Goal: Task Accomplishment & Management: Complete application form

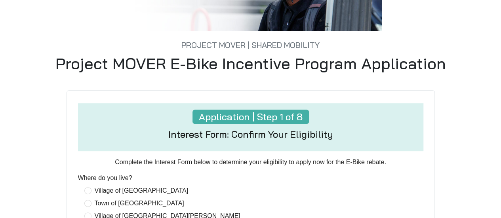
scroll to position [127, 0]
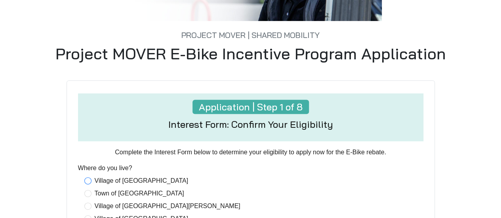
click at [110, 184] on span "Village of [GEOGRAPHIC_DATA]" at bounding box center [141, 181] width 100 height 10
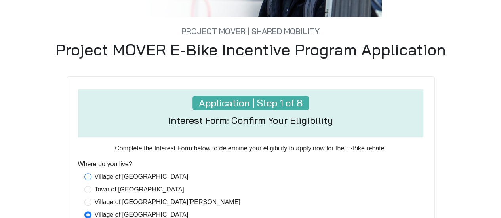
click at [107, 177] on span "Village of [GEOGRAPHIC_DATA]" at bounding box center [141, 177] width 100 height 10
click at [473, 135] on div "Project MOVER | Shared Mobility Project MOVER E-Bike Incentive Program Applicat…" at bounding box center [250, 207] width 451 height 599
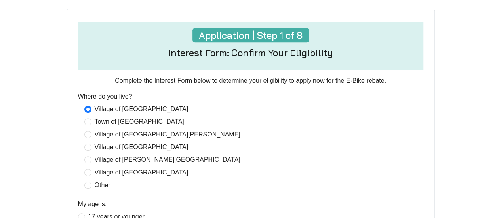
scroll to position [198, 0]
click at [436, 137] on div "Application | Step 1 of 8 Interest Form: Confirm Your Eligibility Complete the …" at bounding box center [251, 219] width 442 height 421
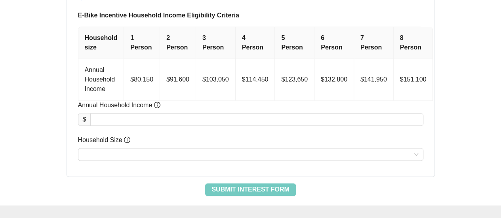
scroll to position [426, 0]
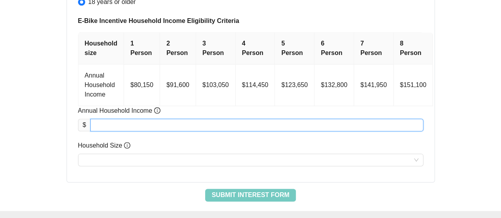
click at [154, 124] on input "Annual Household Income" at bounding box center [257, 125] width 332 height 12
type input "*"
type input "********"
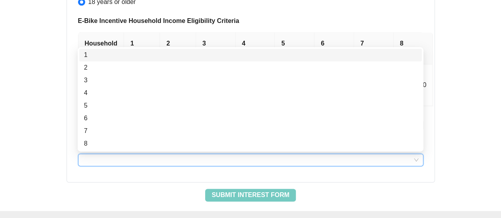
click at [120, 156] on input "Household Size" at bounding box center [251, 160] width 336 height 12
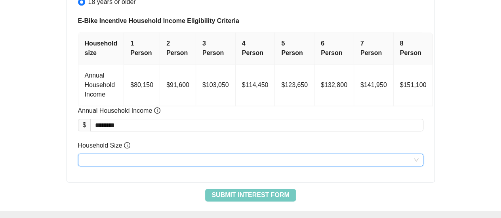
click at [120, 156] on input "Household Size" at bounding box center [251, 160] width 336 height 12
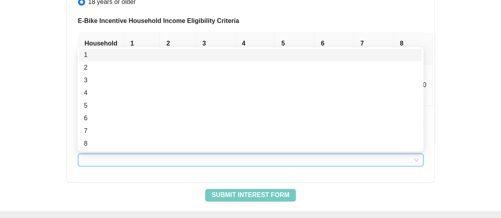
click at [120, 156] on input "Household Size" at bounding box center [251, 160] width 336 height 12
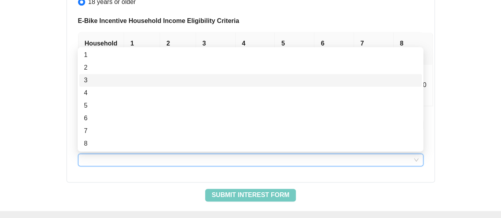
click at [94, 79] on div "3" at bounding box center [250, 81] width 333 height 10
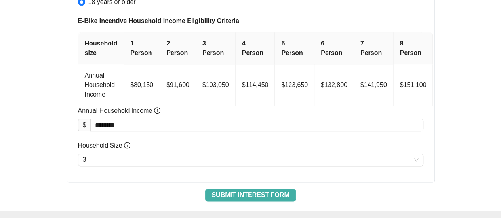
click at [231, 194] on span "Submit Interest Form" at bounding box center [250, 195] width 78 height 10
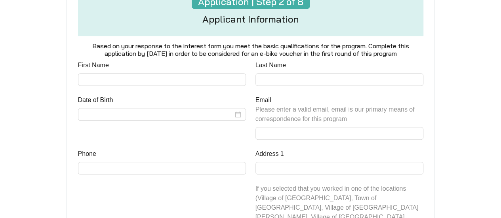
scroll to position [255, 0]
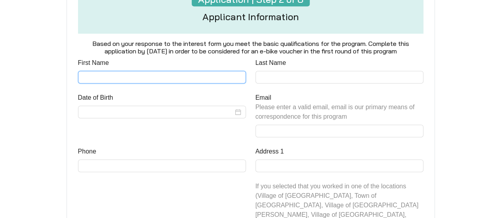
click at [224, 75] on input "First Name" at bounding box center [162, 77] width 168 height 13
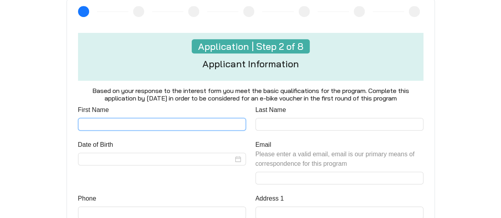
scroll to position [209, 0]
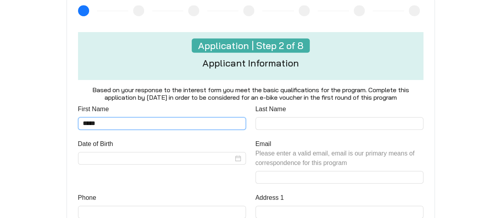
type input "*****"
type input "*"
type input "********"
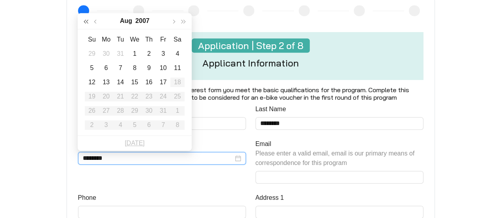
click at [89, 20] on button "button" at bounding box center [86, 21] width 10 height 16
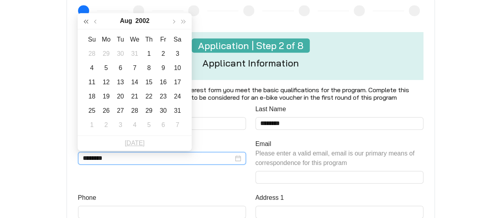
click at [89, 20] on button "button" at bounding box center [86, 21] width 10 height 16
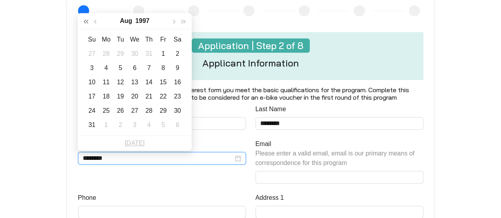
click at [89, 20] on button "button" at bounding box center [86, 21] width 10 height 16
click at [147, 95] on div "25" at bounding box center [149, 97] width 10 height 10
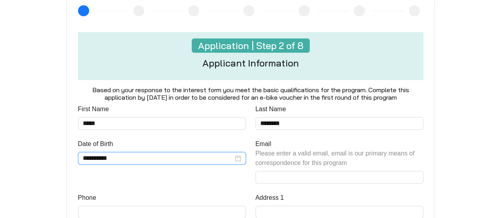
type input "**********"
click at [26, 143] on div "**********" at bounding box center [250, 119] width 451 height 579
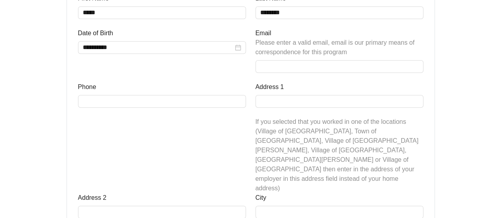
scroll to position [335, 0]
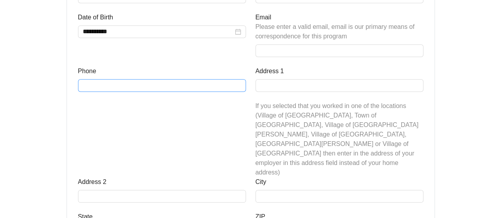
click at [110, 79] on div at bounding box center [162, 85] width 168 height 13
click at [109, 89] on input "Phone" at bounding box center [162, 85] width 168 height 13
click at [90, 88] on input "**********" at bounding box center [162, 85] width 168 height 13
click at [108, 89] on input "**********" at bounding box center [162, 85] width 168 height 13
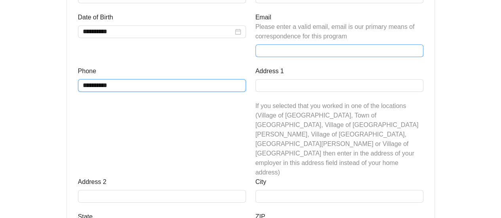
type input "**********"
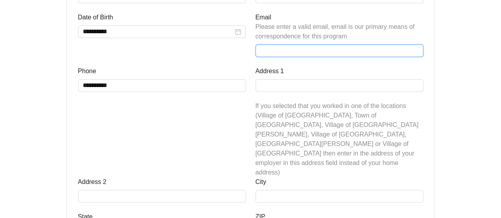
click at [276, 44] on input "Email Please enter a valid email, email is our primary means of correspondence …" at bounding box center [339, 50] width 168 height 13
type input "**********"
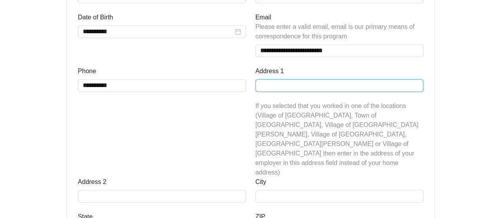
click at [299, 88] on input "Address 1" at bounding box center [339, 85] width 168 height 13
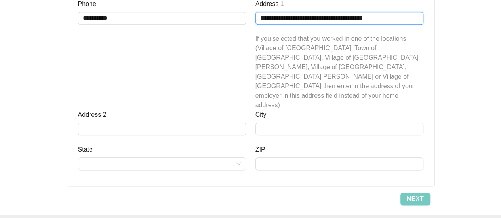
scroll to position [411, 0]
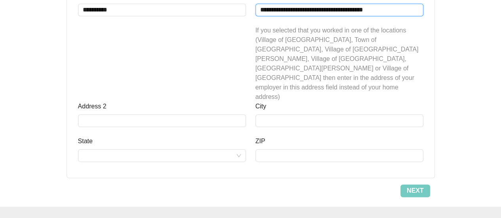
type input "**********"
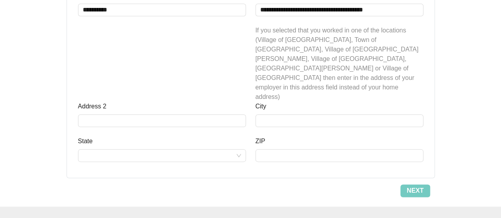
click at [273, 114] on div at bounding box center [339, 120] width 168 height 13
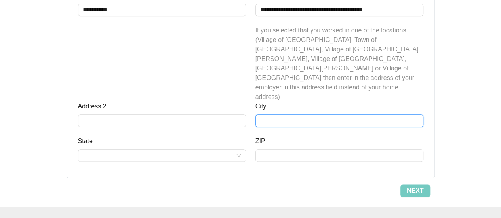
click at [273, 114] on input "City" at bounding box center [339, 120] width 168 height 13
type input "*"
type input "********"
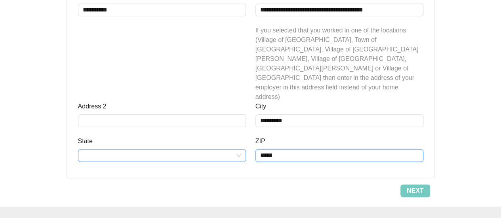
type input "*****"
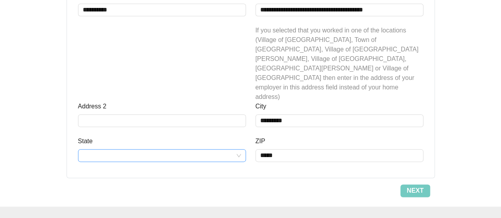
click at [213, 150] on input "State" at bounding box center [162, 156] width 158 height 12
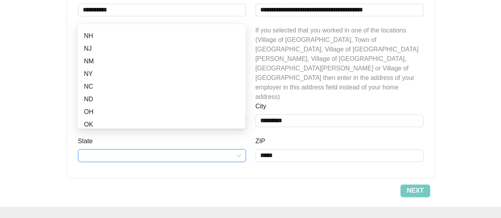
scroll to position [381, 0]
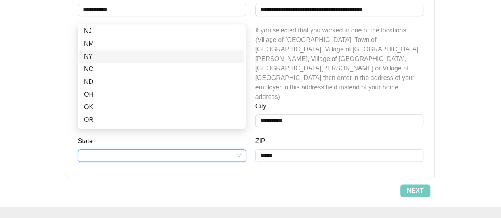
click at [133, 53] on div "NY" at bounding box center [161, 57] width 155 height 10
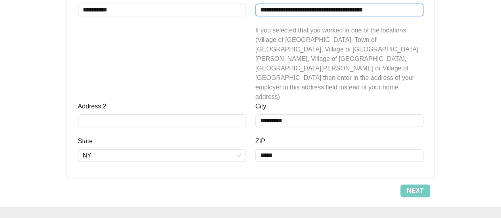
drag, startPoint x: 396, startPoint y: 7, endPoint x: 335, endPoint y: 15, distance: 61.2
click at [335, 15] on input "**********" at bounding box center [339, 10] width 168 height 13
type input "**********"
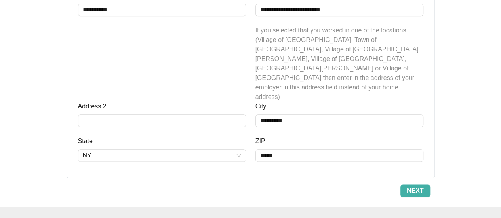
click at [414, 186] on span "Next" at bounding box center [415, 191] width 17 height 10
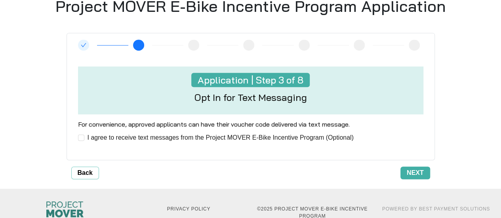
scroll to position [190, 0]
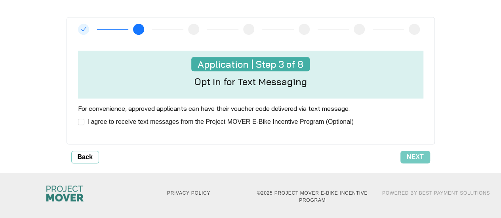
click at [77, 121] on div "I agree to receive text messages from the Project MOVER E-Bike Incentive Progra…" at bounding box center [250, 127] width 355 height 22
click at [409, 153] on span "Next" at bounding box center [415, 157] width 17 height 10
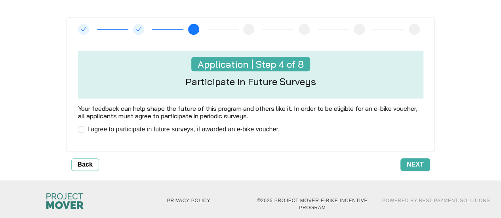
scroll to position [200, 0]
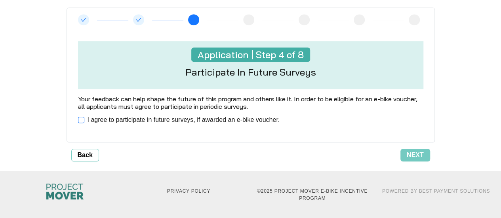
click at [85, 115] on span "I agree to participate in future surveys, if awarded an e-bike voucher." at bounding box center [183, 120] width 199 height 10
click at [419, 151] on span "Next" at bounding box center [415, 155] width 17 height 10
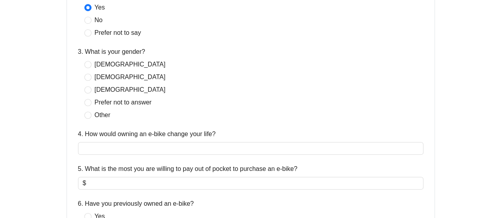
scroll to position [365, 0]
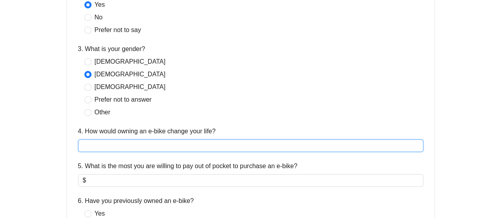
click at [115, 150] on input "4. How would owning an e-bike change your life?" at bounding box center [250, 145] width 345 height 13
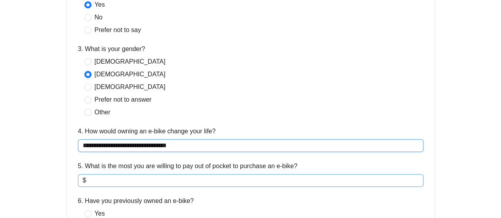
type input "**********"
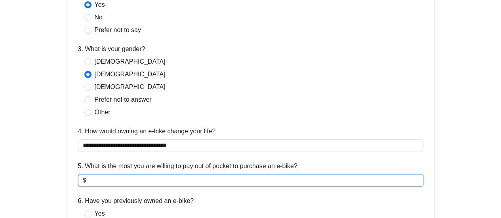
click at [115, 184] on input "5. What is the most you are willing to pay out of pocket to purchase an e-bike?" at bounding box center [253, 181] width 331 height 10
type input "*"
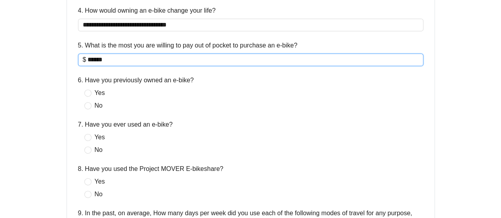
scroll to position [489, 0]
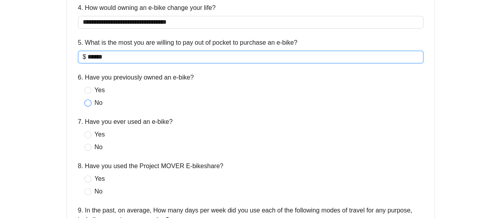
type input "******"
click at [91, 103] on span "No" at bounding box center [98, 103] width 14 height 10
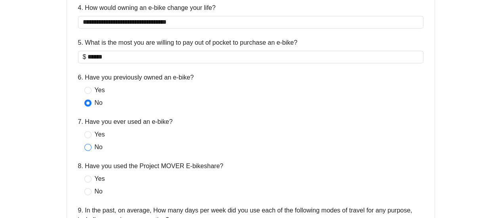
click at [88, 150] on label "No" at bounding box center [94, 148] width 21 height 10
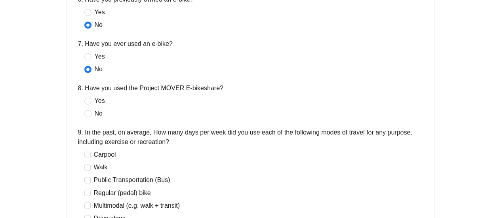
scroll to position [573, 0]
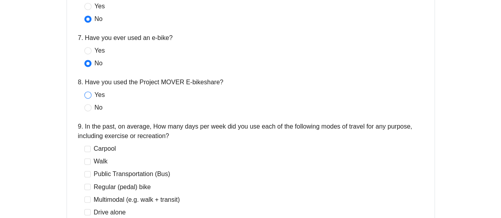
click at [94, 95] on span "Yes" at bounding box center [99, 95] width 17 height 10
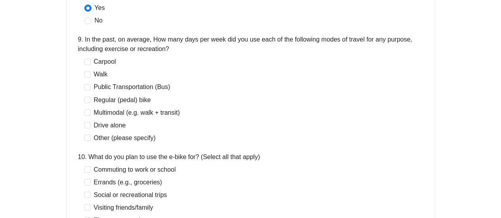
scroll to position [665, 0]
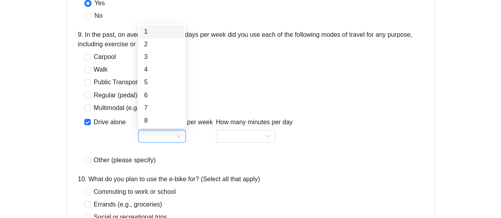
click at [176, 137] on input "How many times per week" at bounding box center [162, 136] width 38 height 12
click at [152, 46] on div "2" at bounding box center [161, 45] width 35 height 10
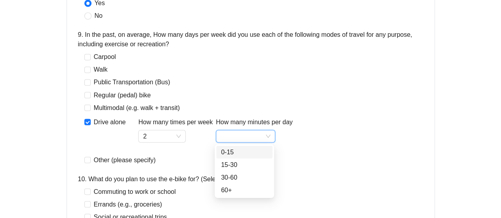
click at [265, 133] on input "How many minutes per day" at bounding box center [246, 136] width 50 height 12
click at [237, 177] on div "30-60" at bounding box center [244, 178] width 47 height 10
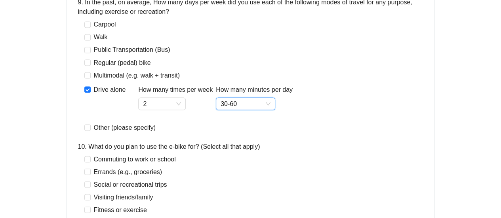
scroll to position [692, 0]
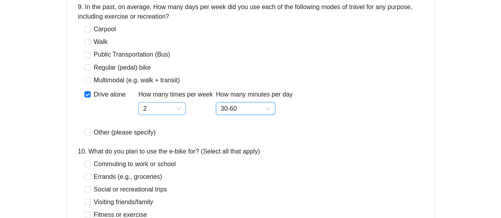
click at [177, 108] on span "2" at bounding box center [162, 109] width 38 height 12
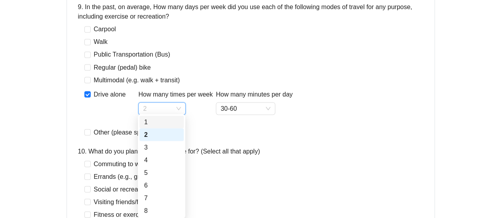
click at [158, 121] on div "1" at bounding box center [161, 122] width 35 height 10
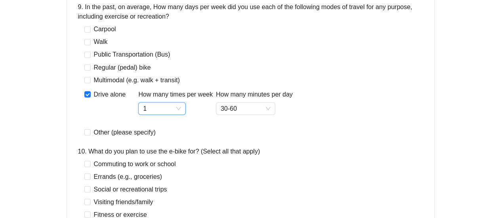
click at [154, 107] on span "1" at bounding box center [162, 109] width 38 height 12
click at [85, 89] on div "Drive alone How many times per week 1 How many minutes per day 30-60" at bounding box center [188, 106] width 208 height 36
click at [85, 99] on label "Drive alone" at bounding box center [106, 94] width 45 height 10
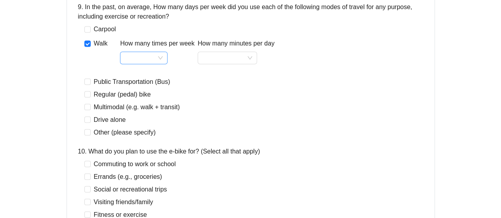
click at [155, 53] on input "How many times per week" at bounding box center [144, 58] width 38 height 12
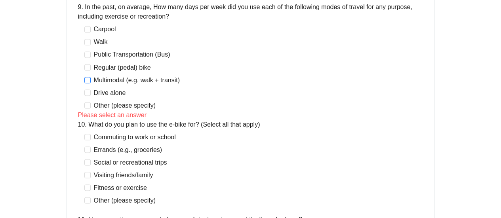
click at [90, 79] on span at bounding box center [87, 80] width 6 height 6
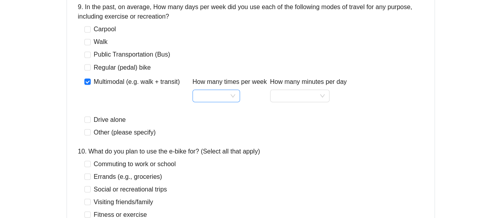
click at [214, 99] on input "How many times per week" at bounding box center [216, 96] width 38 height 12
click at [201, 159] on div "5" at bounding box center [217, 163] width 35 height 10
click at [303, 96] on input "How many minutes per day" at bounding box center [300, 96] width 50 height 12
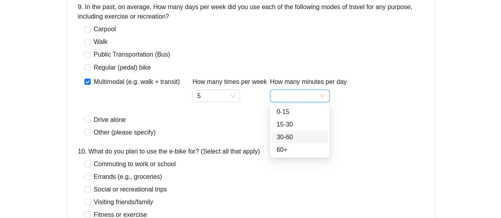
click at [295, 131] on div "30-60" at bounding box center [300, 137] width 56 height 13
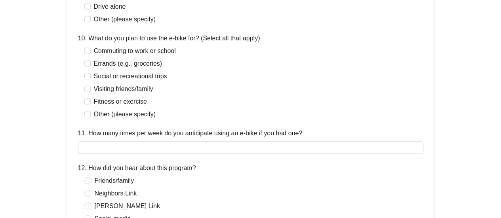
scroll to position [807, 0]
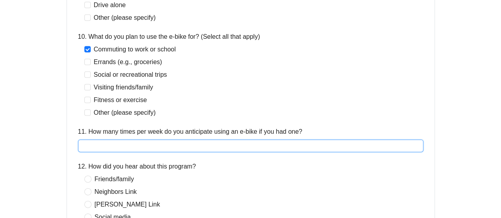
click at [85, 145] on input "11. How many times per week do you anticipate using an e-bike if you had one?" at bounding box center [250, 146] width 345 height 13
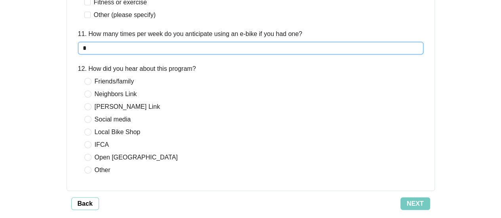
scroll to position [910, 0]
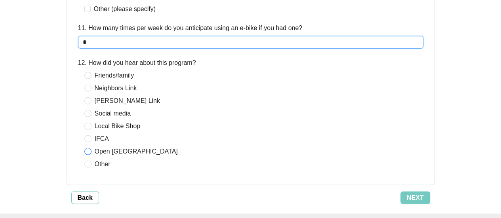
type input "*"
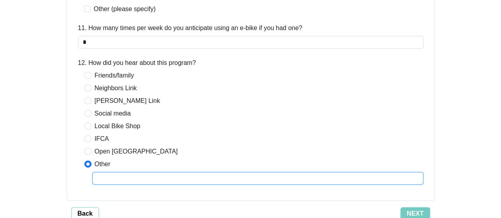
click at [124, 179] on input "text" at bounding box center [257, 178] width 331 height 13
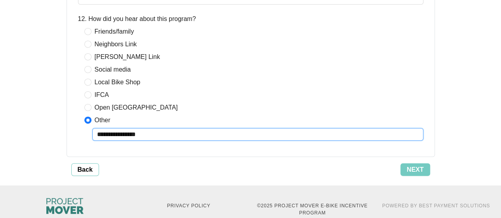
scroll to position [969, 0]
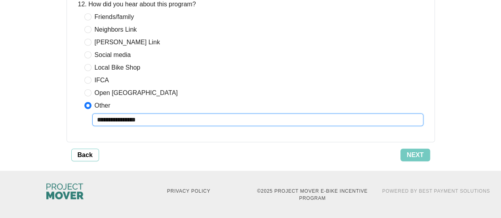
click at [97, 120] on input "**********" at bounding box center [257, 120] width 331 height 13
click at [156, 118] on input "**********" at bounding box center [257, 120] width 331 height 13
type input "**********"
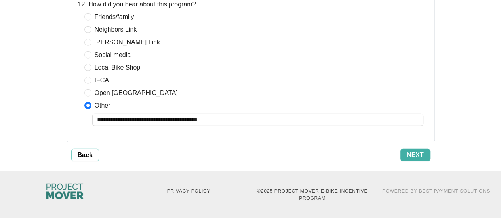
click at [409, 157] on span "Next" at bounding box center [415, 155] width 17 height 10
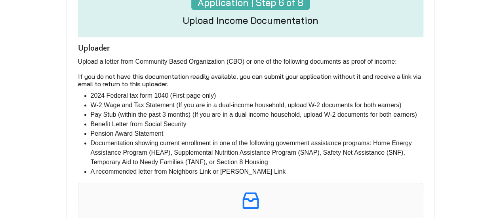
scroll to position [158, 0]
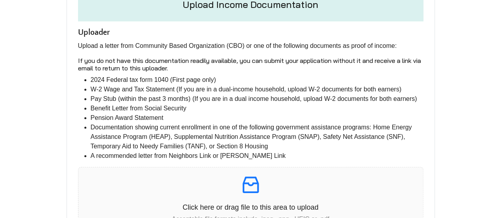
click at [173, 70] on h6 "If you do not have this documentation readily available, you can submit your ap…" at bounding box center [250, 64] width 345 height 15
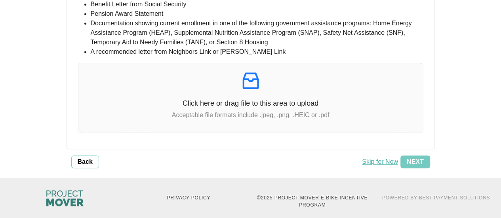
scroll to position [268, 0]
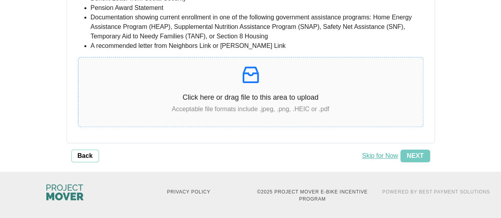
click at [222, 93] on p "Click here or drag file to this area to upload" at bounding box center [250, 97] width 345 height 11
click at [228, 83] on p at bounding box center [250, 75] width 345 height 22
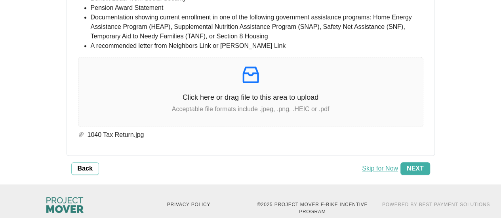
click at [419, 168] on span "Next" at bounding box center [415, 169] width 17 height 10
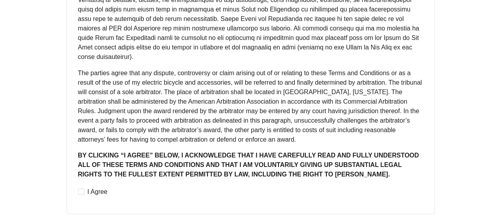
scroll to position [744, 0]
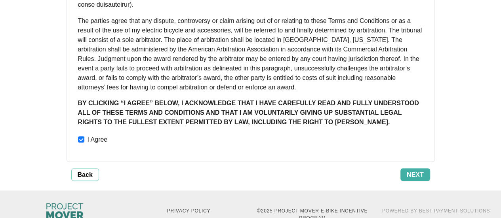
click at [409, 170] on span "Next" at bounding box center [415, 175] width 17 height 10
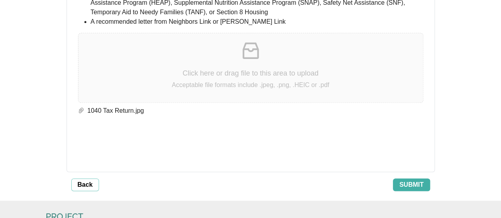
scroll to position [1790, 0]
click at [420, 179] on span "Submit" at bounding box center [411, 184] width 24 height 10
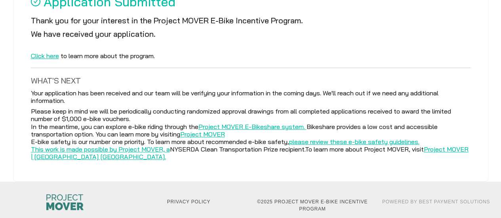
scroll to position [89, 0]
